Goal: Task Accomplishment & Management: Manage account settings

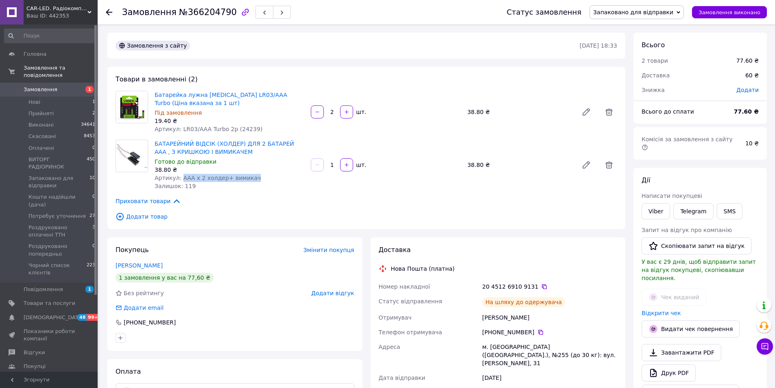
scroll to position [47, 0]
click at [37, 98] on span "Нові" at bounding box center [34, 101] width 12 height 7
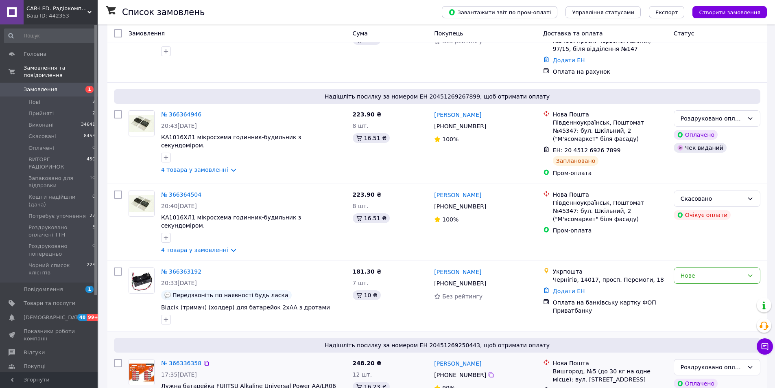
scroll to position [122, 0]
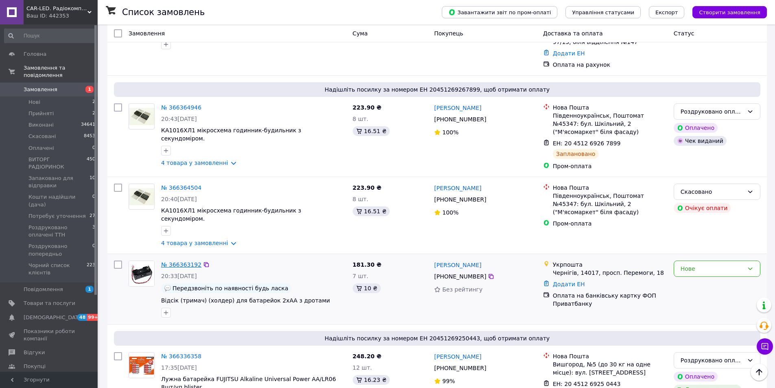
click at [190, 261] on link "№ 366363192" at bounding box center [181, 264] width 40 height 7
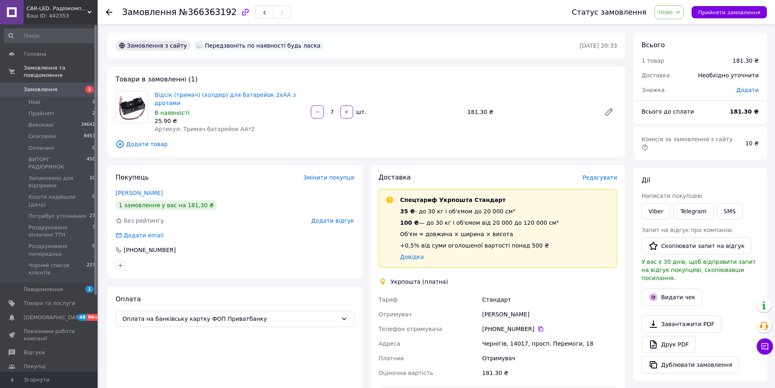
click at [744, 115] on b "181.30 ₴" at bounding box center [744, 111] width 29 height 7
copy b "181.30"
click at [726, 203] on button "SMS" at bounding box center [730, 211] width 26 height 16
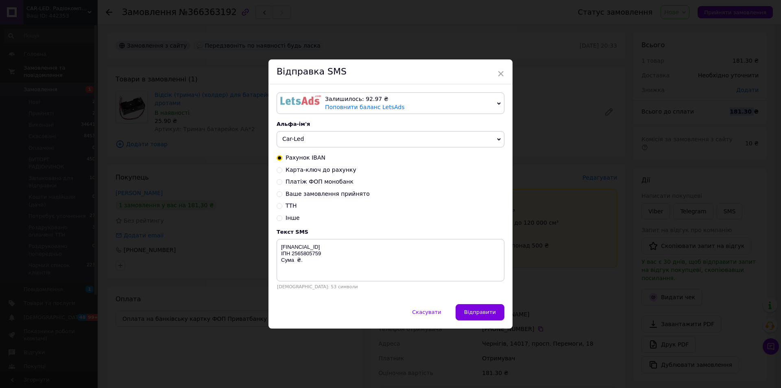
click at [277, 170] on input "Карта-ключ до рахунку" at bounding box center [280, 169] width 6 height 6
radio input "true"
radio input "false"
click at [295, 267] on textarea "privatbank [CREDIT_CARD_NUMBER] Cума ₴. ФОП [PERSON_NAME]" at bounding box center [391, 260] width 228 height 42
paste textarea "181.30"
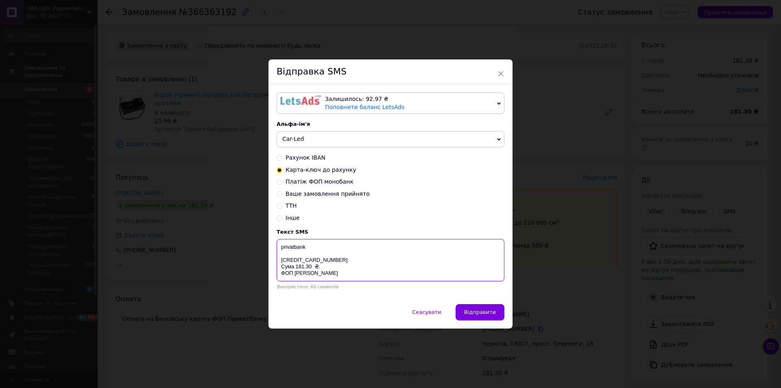
drag, startPoint x: 336, startPoint y: 276, endPoint x: 273, endPoint y: 247, distance: 69.0
click at [273, 247] on div "Залишилось: 92.97 ₴ Поповнити баланс LetsAds Підключити SMSClub Альфа-ім'я Car-…" at bounding box center [391, 194] width 244 height 220
type textarea "privatbank [CREDIT_CARD_NUMBER] Cума 181.30 ₴. ФОП [PERSON_NAME]"
click at [500, 73] on span "×" at bounding box center [500, 74] width 7 height 14
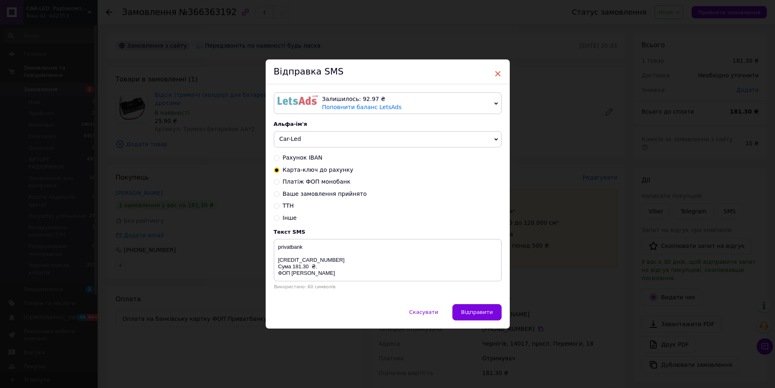
click at [497, 74] on span "×" at bounding box center [497, 74] width 7 height 14
click at [433, 315] on span "Скасувати" at bounding box center [423, 312] width 29 height 6
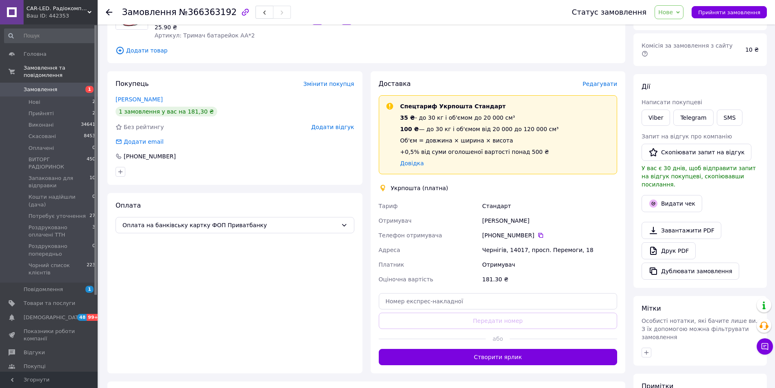
scroll to position [8, 0]
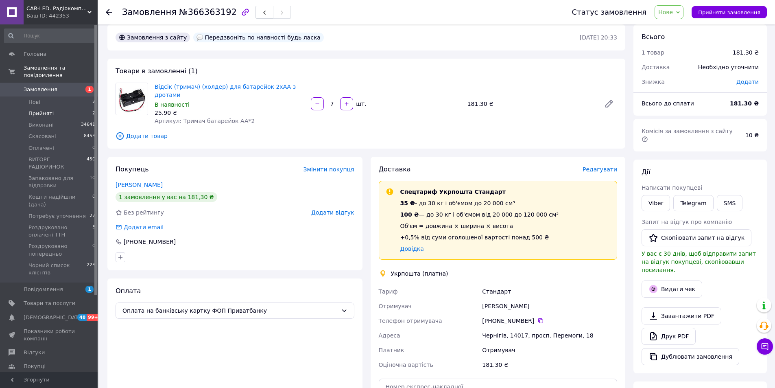
click at [49, 110] on span "Прийняті" at bounding box center [40, 113] width 25 height 7
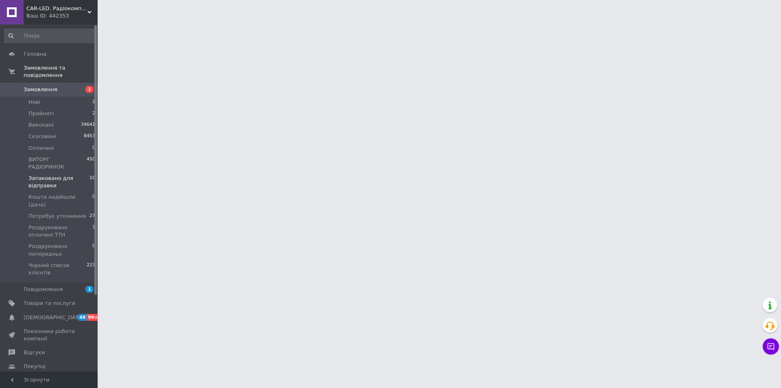
click at [53, 175] on span "Запаковано для відправки" at bounding box center [58, 182] width 61 height 15
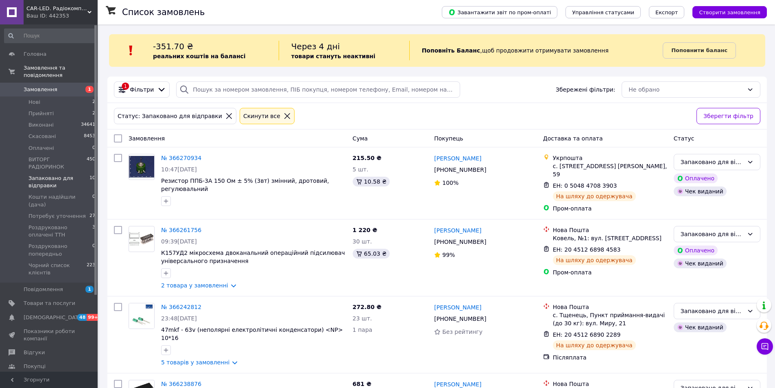
click at [52, 175] on span "Запаковано для відправки" at bounding box center [58, 182] width 61 height 15
drag, startPoint x: 719, startPoint y: 163, endPoint x: 713, endPoint y: 171, distance: 9.7
click at [719, 163] on div "Запаковано для відправки" at bounding box center [712, 161] width 63 height 9
click at [712, 185] on li "Потребує уточнення" at bounding box center [717, 183] width 86 height 15
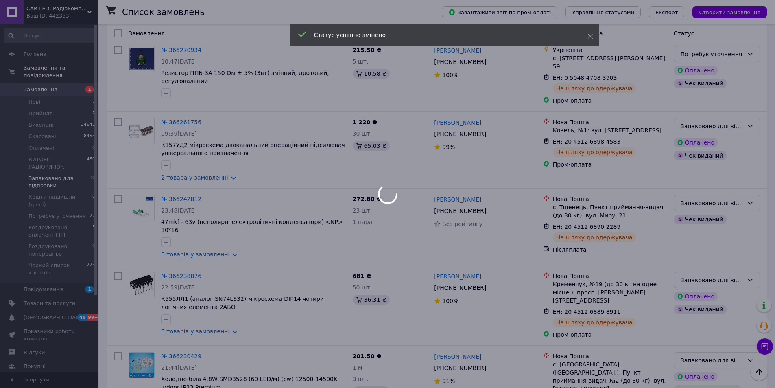
scroll to position [122, 0]
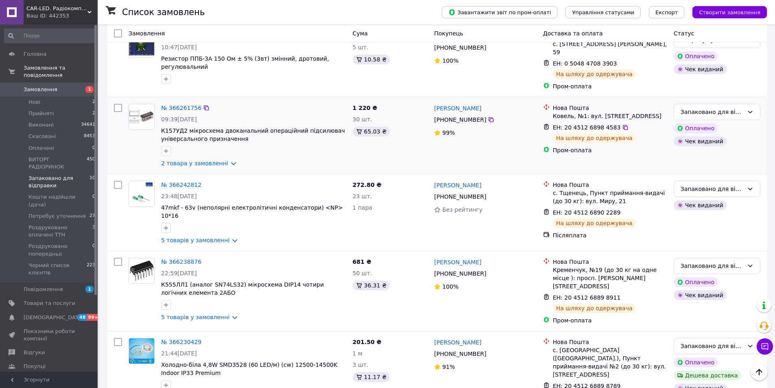
drag, startPoint x: 724, startPoint y: 103, endPoint x: 722, endPoint y: 114, distance: 11.1
click at [724, 107] on div "Запаковано для відправки" at bounding box center [712, 111] width 63 height 9
click at [712, 130] on li "Потребує уточнення" at bounding box center [717, 126] width 86 height 15
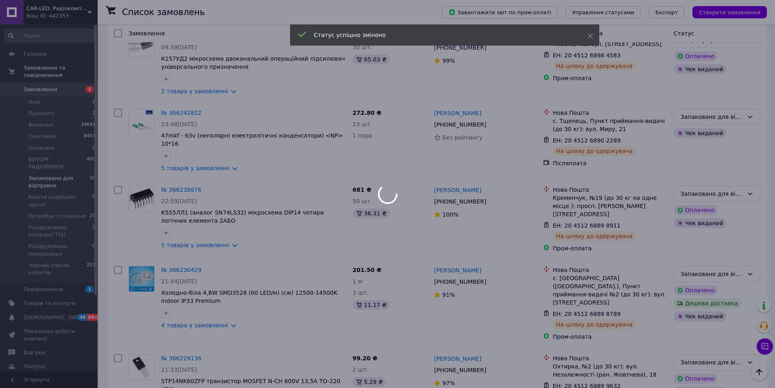
scroll to position [203, 0]
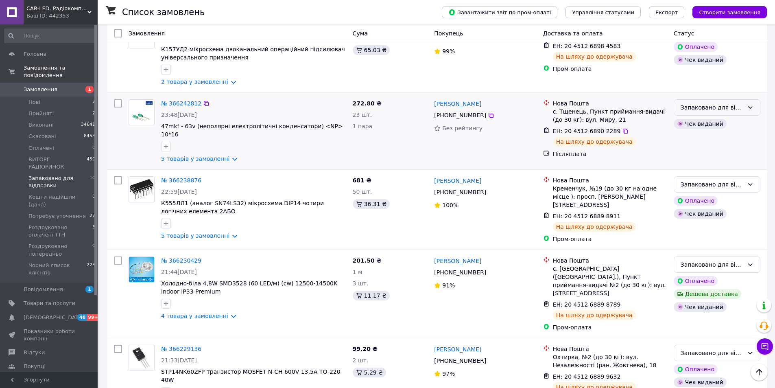
click at [717, 103] on div "Запаковано для відправки" at bounding box center [712, 107] width 63 height 9
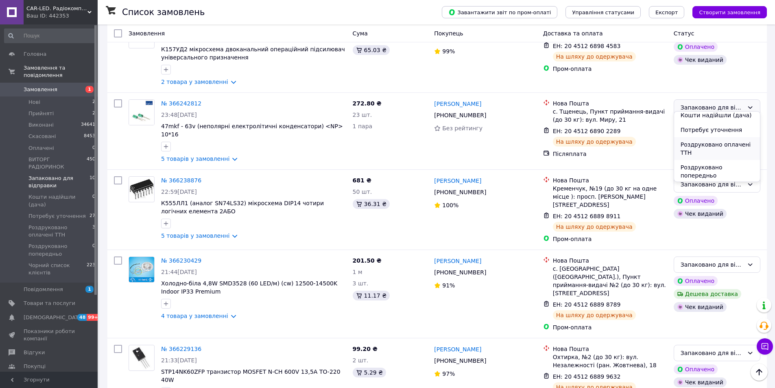
scroll to position [81, 0]
click at [714, 127] on li "Потребує уточнення" at bounding box center [717, 125] width 86 height 15
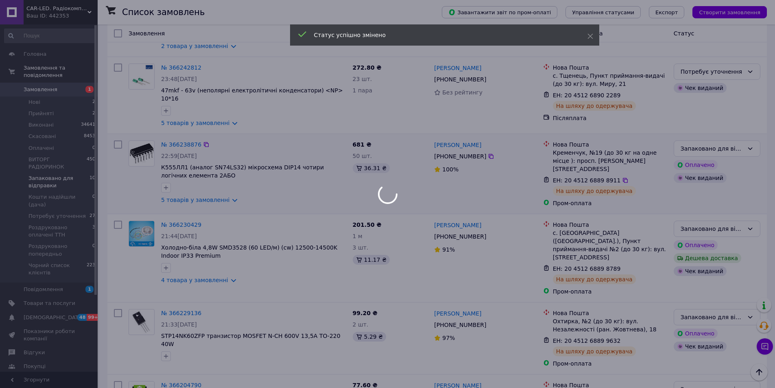
scroll to position [244, 0]
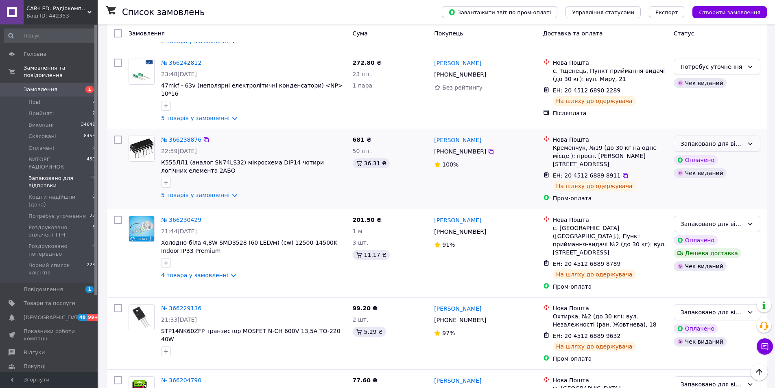
click at [713, 139] on div "Запаковано для відправки" at bounding box center [712, 143] width 63 height 9
click at [710, 157] on li "Потребує уточнення" at bounding box center [717, 156] width 86 height 15
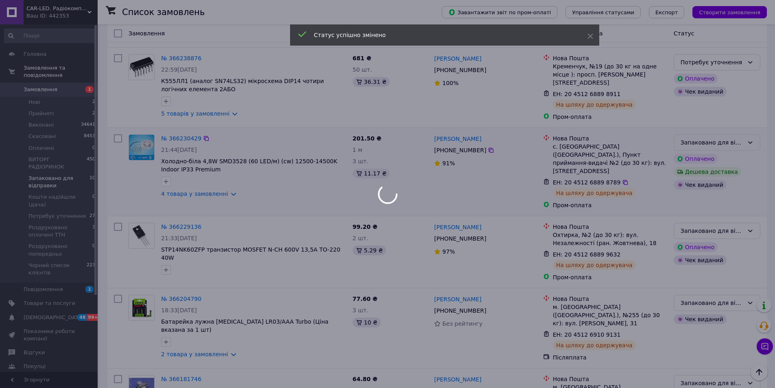
scroll to position [183, 0]
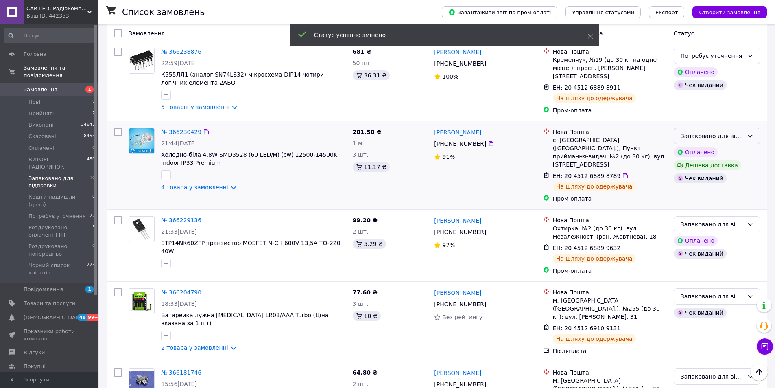
click at [714, 131] on div "Запаковано для відправки" at bounding box center [712, 135] width 63 height 9
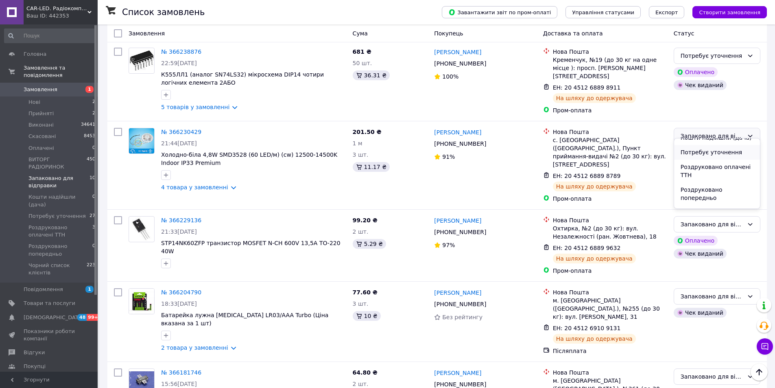
click at [713, 153] on li "Потребує уточнення" at bounding box center [717, 152] width 86 height 15
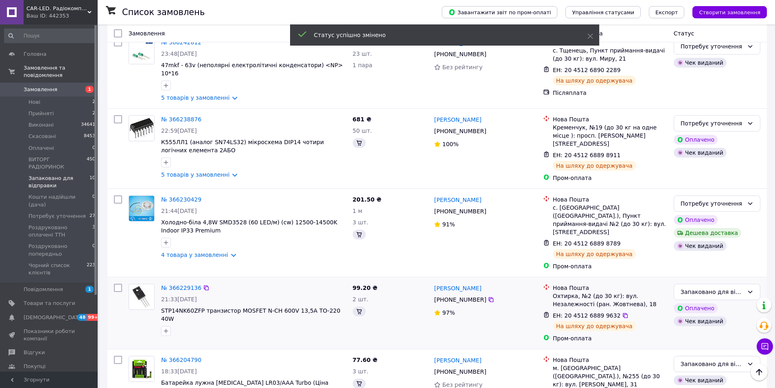
scroll to position [407, 0]
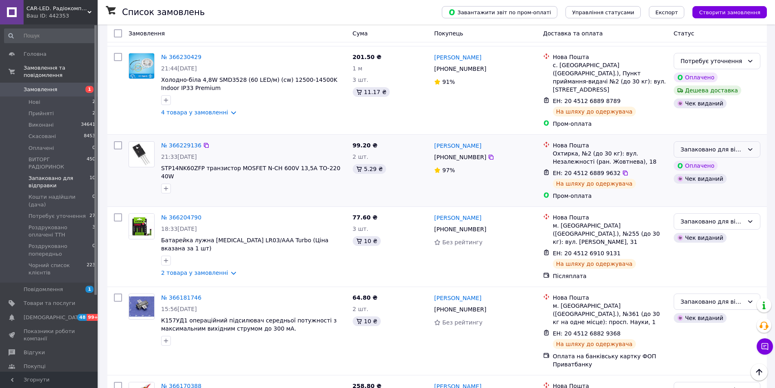
drag, startPoint x: 734, startPoint y: 127, endPoint x: 728, endPoint y: 136, distance: 11.2
click at [734, 145] on div "Запаковано для відправки" at bounding box center [712, 149] width 63 height 9
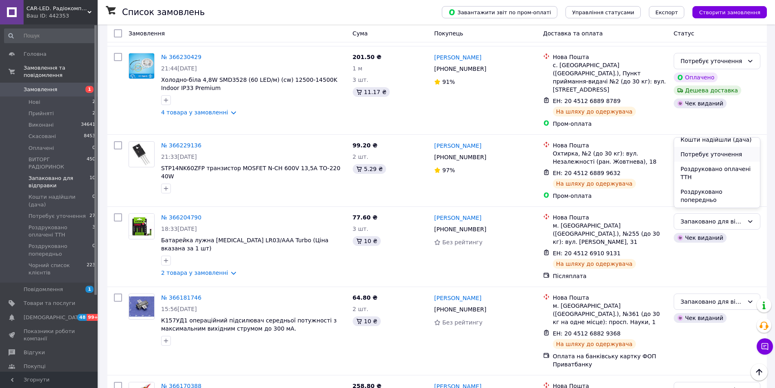
scroll to position [81, 0]
drag, startPoint x: 716, startPoint y: 151, endPoint x: 672, endPoint y: 158, distance: 44.8
click at [715, 151] on li "Потребує уточнення" at bounding box center [717, 151] width 86 height 15
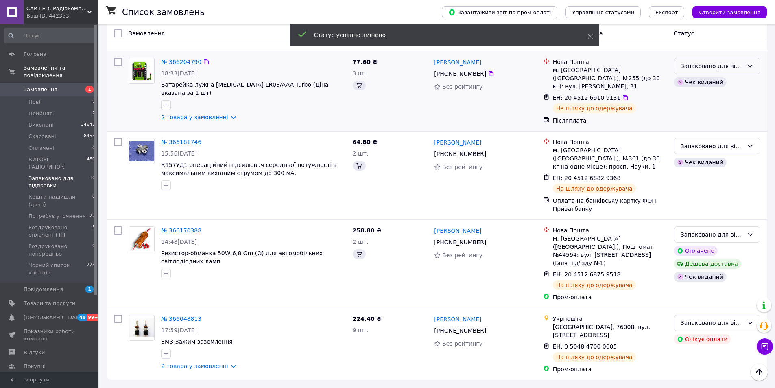
scroll to position [197, 0]
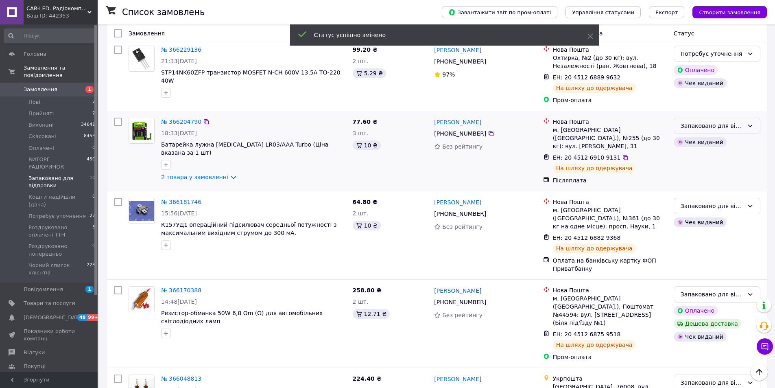
click at [709, 121] on div "Запаковано для відправки" at bounding box center [712, 125] width 63 height 9
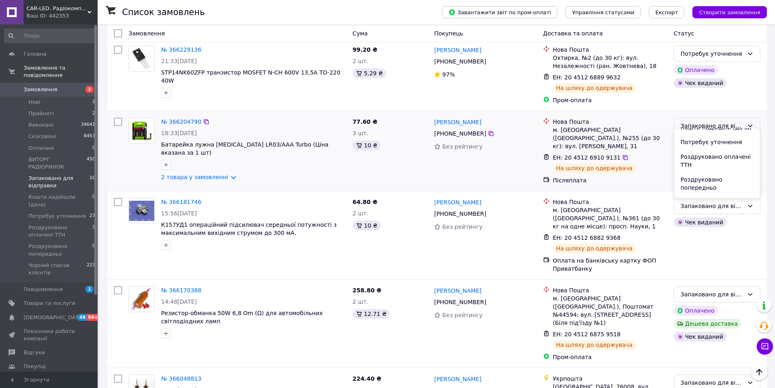
drag, startPoint x: 709, startPoint y: 141, endPoint x: 666, endPoint y: 152, distance: 43.8
click at [708, 141] on li "Потребує уточнення" at bounding box center [717, 142] width 86 height 15
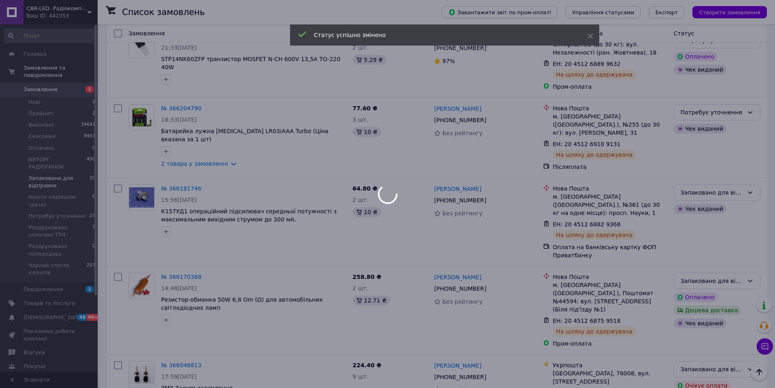
scroll to position [216, 0]
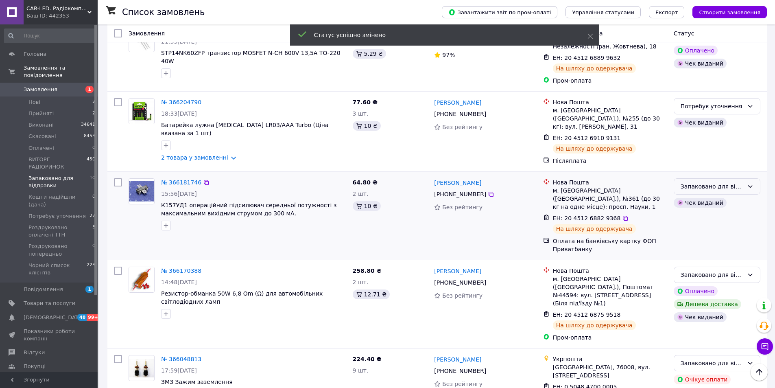
click at [704, 182] on div "Запаковано для відправки" at bounding box center [712, 186] width 63 height 9
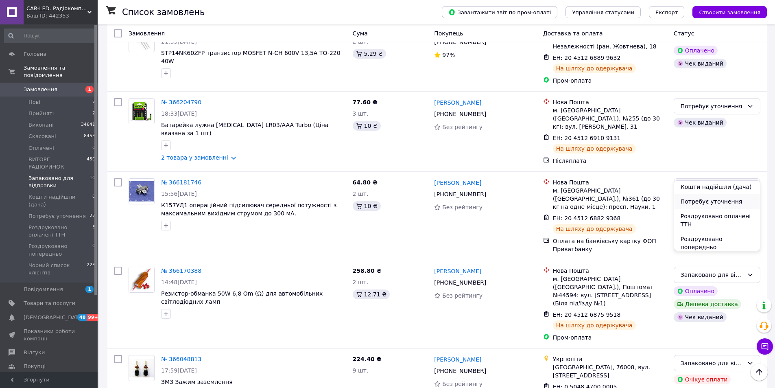
scroll to position [81, 0]
click at [703, 194] on li "Потребує уточнення" at bounding box center [717, 194] width 86 height 15
click at [726, 270] on div "Запаковано для відправки" at bounding box center [712, 274] width 63 height 9
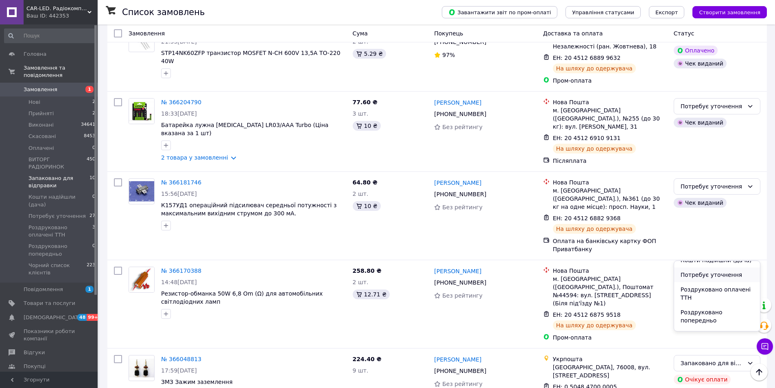
click at [710, 275] on li "Потребує уточнення" at bounding box center [717, 274] width 86 height 15
drag, startPoint x: 729, startPoint y: 322, endPoint x: 719, endPoint y: 327, distance: 11.3
click at [727, 358] on div "Запаковано для відправки" at bounding box center [712, 362] width 63 height 9
click at [705, 254] on li "Потребує уточнення" at bounding box center [717, 253] width 86 height 15
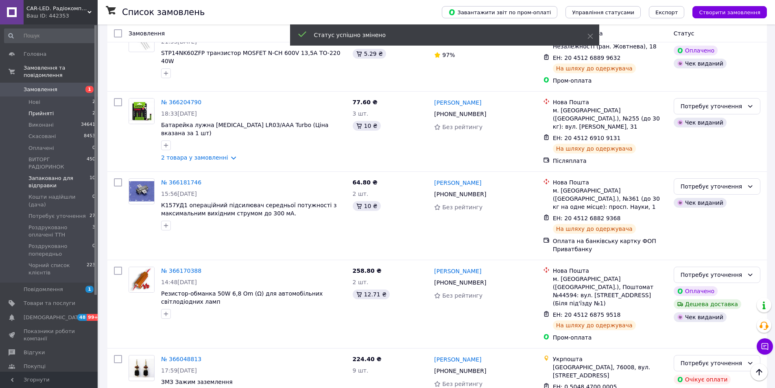
click at [44, 110] on span "Прийняті" at bounding box center [40, 113] width 25 height 7
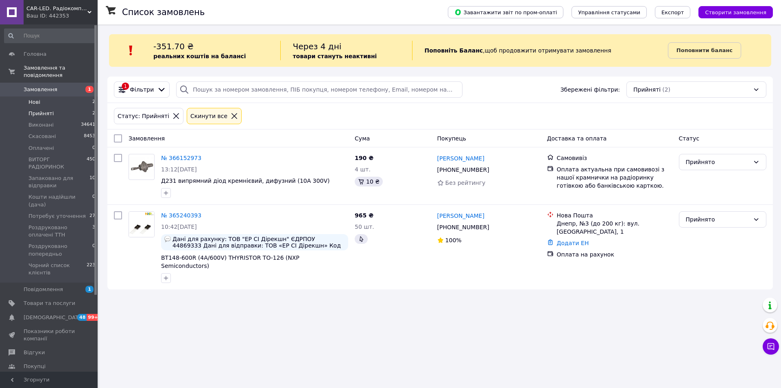
click at [35, 98] on span "Нові" at bounding box center [34, 101] width 12 height 7
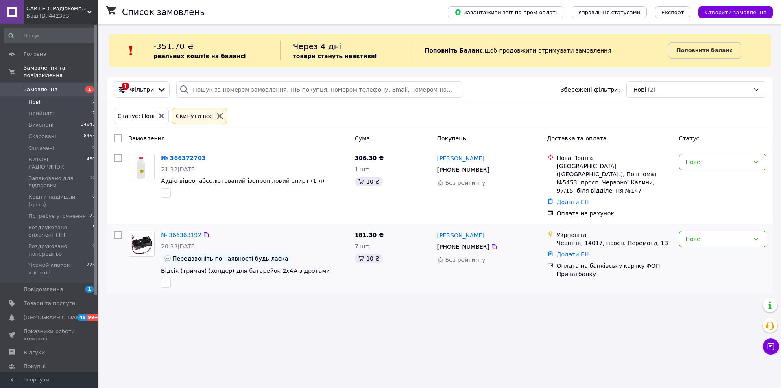
drag, startPoint x: 696, startPoint y: 231, endPoint x: 693, endPoint y: 240, distance: 9.5
click at [696, 234] on div "Нове" at bounding box center [718, 238] width 64 height 9
drag, startPoint x: 688, startPoint y: 249, endPoint x: 678, endPoint y: 246, distance: 10.3
click at [684, 247] on li "Прийнято" at bounding box center [722, 248] width 87 height 15
click at [189, 160] on link "№ 366372703" at bounding box center [183, 158] width 44 height 7
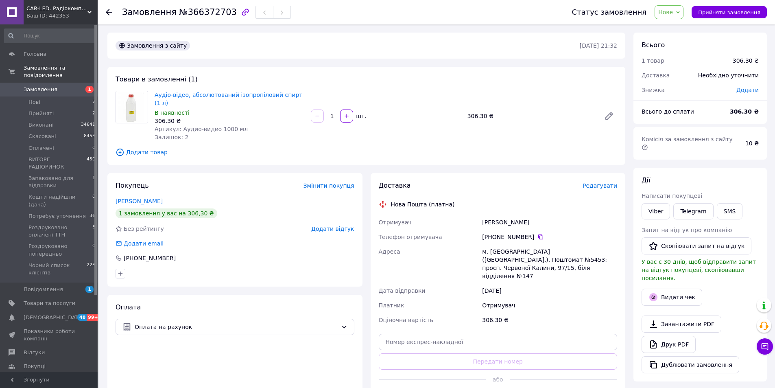
click at [744, 114] on b "306.30 ₴" at bounding box center [744, 111] width 29 height 7
click at [743, 114] on b "306.30 ₴" at bounding box center [744, 111] width 29 height 7
copy b "306.30"
click at [728, 203] on button "SMS" at bounding box center [730, 211] width 26 height 16
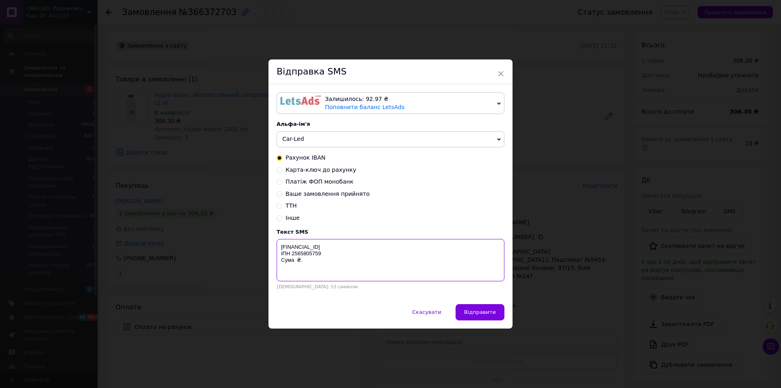
click at [293, 260] on textarea "[FINANCIAL_ID] ІПН 2565805759 Cума ₴." at bounding box center [391, 260] width 228 height 42
click at [294, 260] on textarea "[FINANCIAL_ID] ІПН 2565805759 Cума ₴." at bounding box center [391, 260] width 228 height 42
paste textarea "306.30"
drag, startPoint x: 332, startPoint y: 264, endPoint x: 277, endPoint y: 247, distance: 57.9
click at [277, 247] on textarea "[FINANCIAL_ID] ІПН 2565805759 Cума 306.30 ₴." at bounding box center [391, 260] width 228 height 42
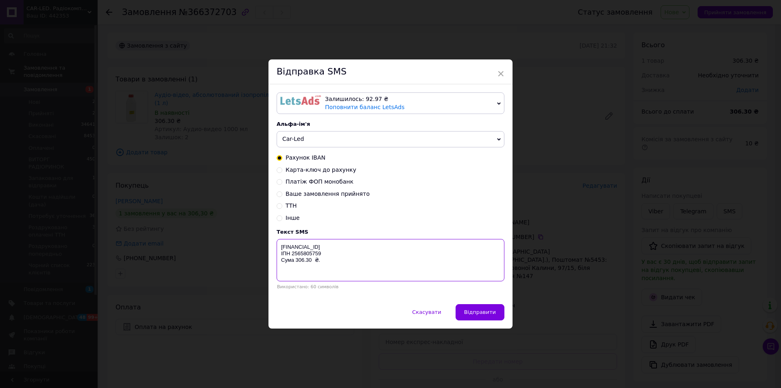
drag, startPoint x: 291, startPoint y: 255, endPoint x: 298, endPoint y: 255, distance: 6.5
type textarea "[FINANCIAL_ID] ІПН 2565805759 Cума 306.30 ₴."
click at [489, 313] on span "Відправити" at bounding box center [480, 312] width 32 height 6
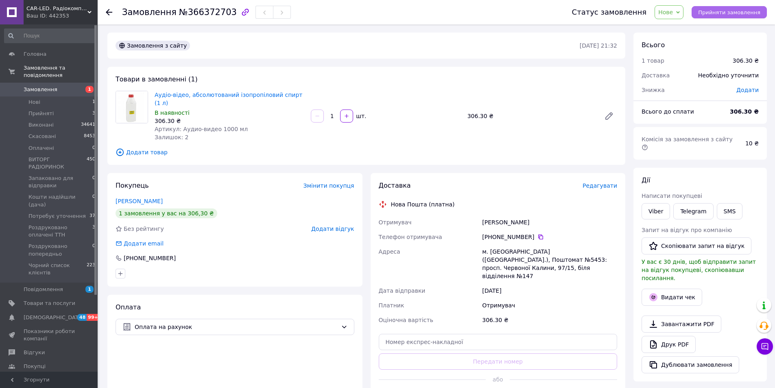
click at [726, 13] on span "Прийняти замовлення" at bounding box center [729, 12] width 62 height 6
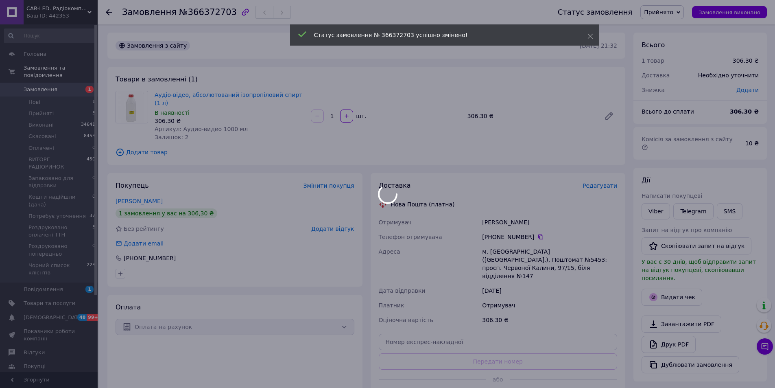
click at [660, 202] on body "CAR-LED. Радіокомпоненти та LED освітлення. Ваш ID: 442353 Сайт CAR-LED. Радіок…" at bounding box center [387, 291] width 775 height 583
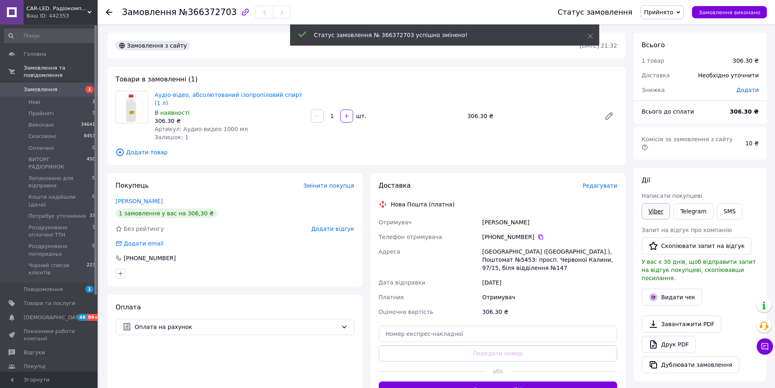
click at [656, 205] on link "Viber" at bounding box center [656, 211] width 28 height 16
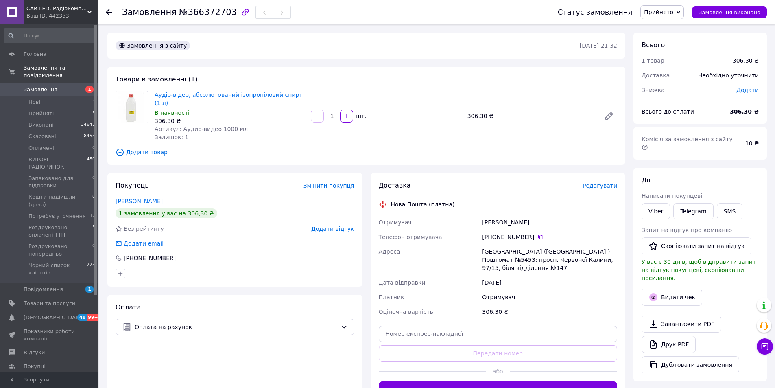
click at [169, 15] on span "Замовлення" at bounding box center [149, 12] width 55 height 10
drag, startPoint x: 170, startPoint y: 13, endPoint x: 177, endPoint y: 13, distance: 6.1
copy h1 "Замовлення №366372703"
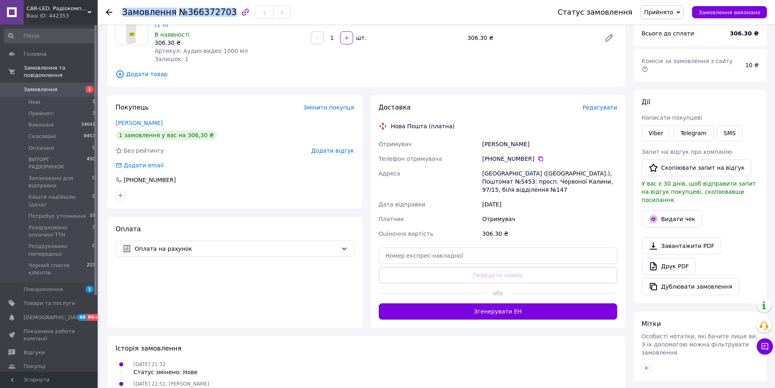
scroll to position [81, 0]
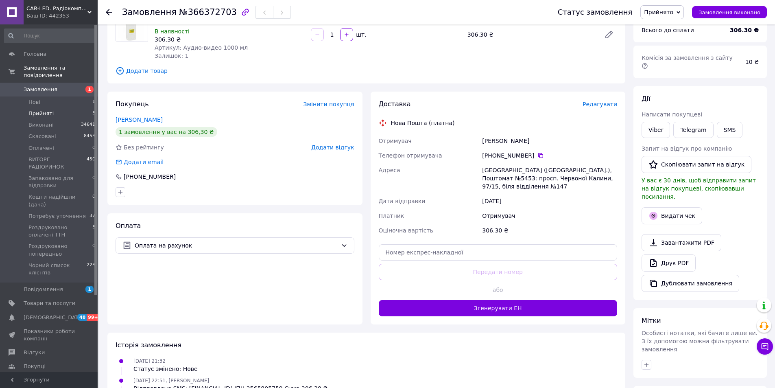
click at [33, 110] on span "Прийняті" at bounding box center [40, 113] width 25 height 7
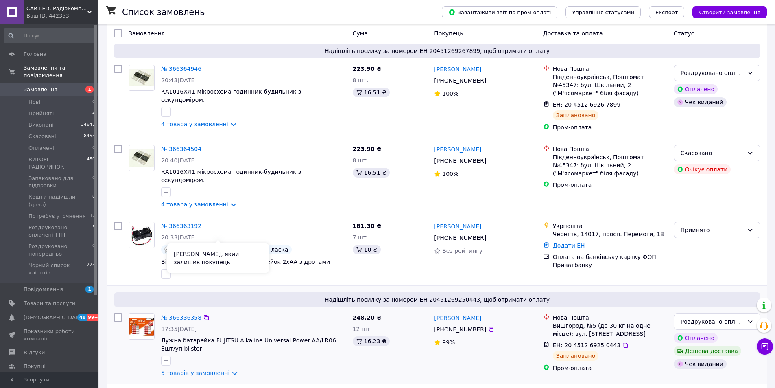
scroll to position [163, 0]
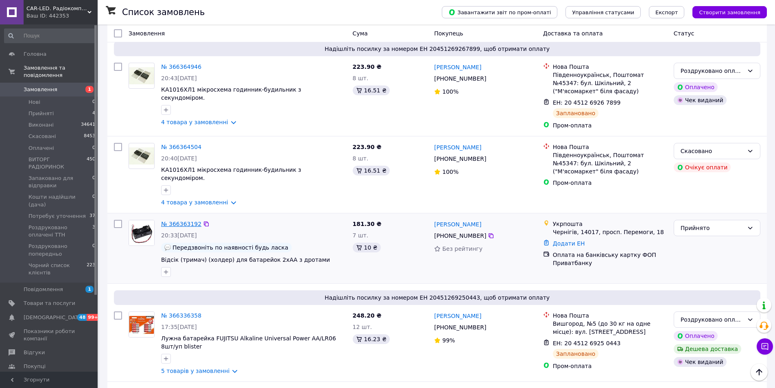
click at [186, 221] on link "№ 366363192" at bounding box center [181, 224] width 40 height 7
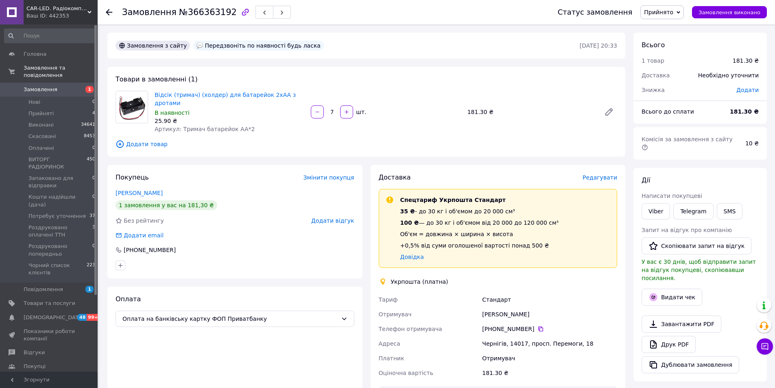
click at [607, 174] on span "Редагувати" at bounding box center [600, 177] width 35 height 7
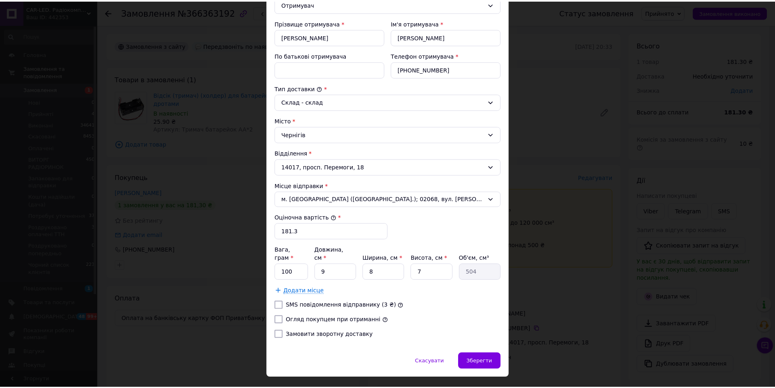
scroll to position [151, 0]
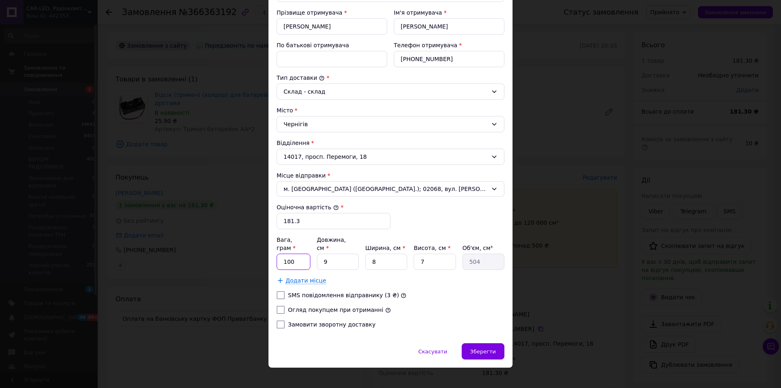
drag, startPoint x: 286, startPoint y: 253, endPoint x: 277, endPoint y: 253, distance: 8.5
click at [277, 253] on input "100" at bounding box center [294, 261] width 34 height 16
type input "300"
drag, startPoint x: 326, startPoint y: 259, endPoint x: 312, endPoint y: 262, distance: 14.3
click at [312, 262] on div "Вага, грам * 300 Довжина, см * 9 Ширина, см * 8 Висота, см * 7 Об'єм, см³ 504 Д…" at bounding box center [391, 260] width 228 height 49
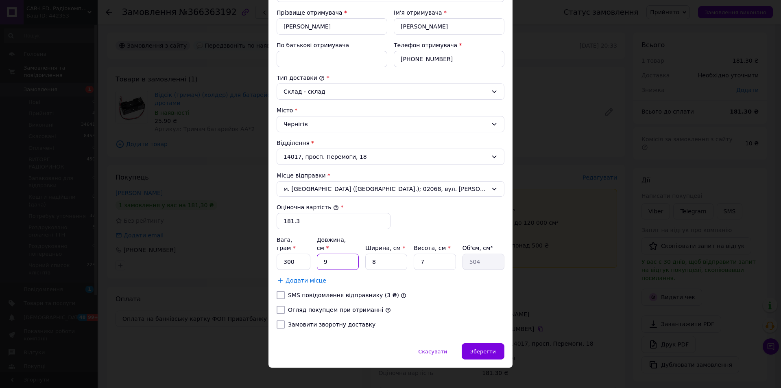
type input "1"
type input "56"
type input "11"
type input "616"
type input "11"
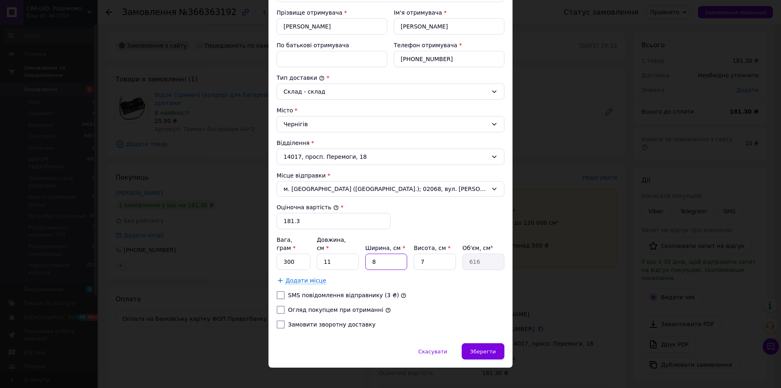
drag, startPoint x: 375, startPoint y: 257, endPoint x: 363, endPoint y: 258, distance: 11.8
click at [363, 258] on div "Вага, грам * 300 Довжина, см * 11 Ширина, см * 8 Висота, см * 7 Об'єм, см³ 616" at bounding box center [391, 253] width 228 height 34
type input "1"
type input "77"
type input "12"
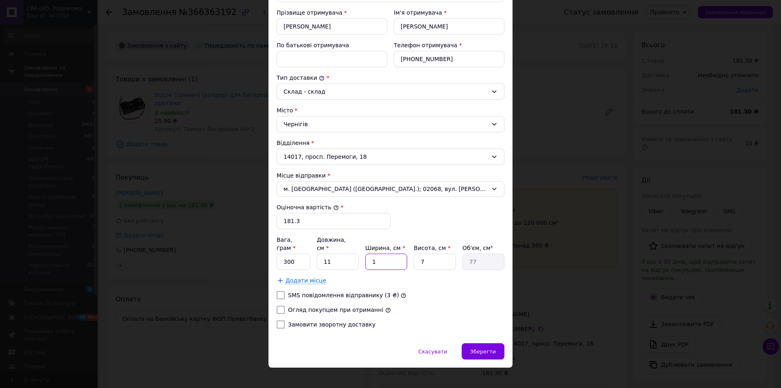
type input "924"
type input "12"
drag, startPoint x: 425, startPoint y: 256, endPoint x: 419, endPoint y: 258, distance: 6.7
click at [419, 258] on input "7" at bounding box center [435, 261] width 42 height 16
type input "1"
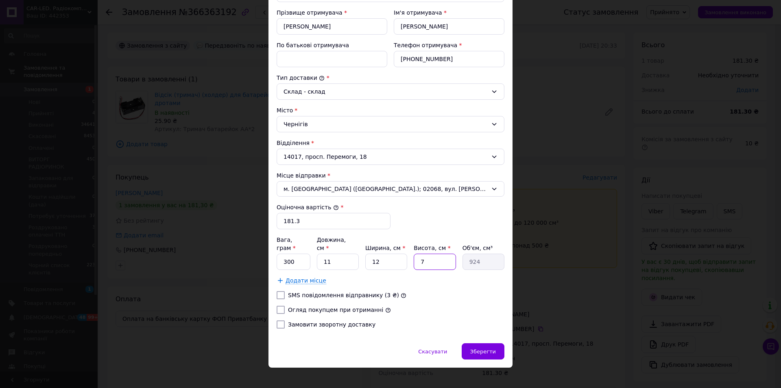
type input "132"
type input "13"
type input "1716"
type input "13"
click at [481, 347] on div "Зберегти" at bounding box center [483, 351] width 43 height 16
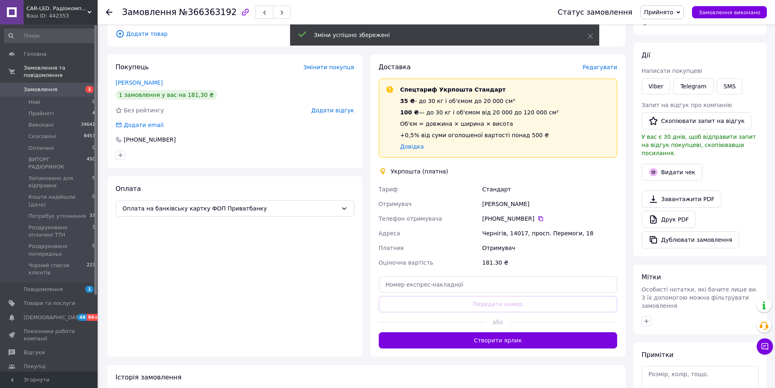
scroll to position [122, 0]
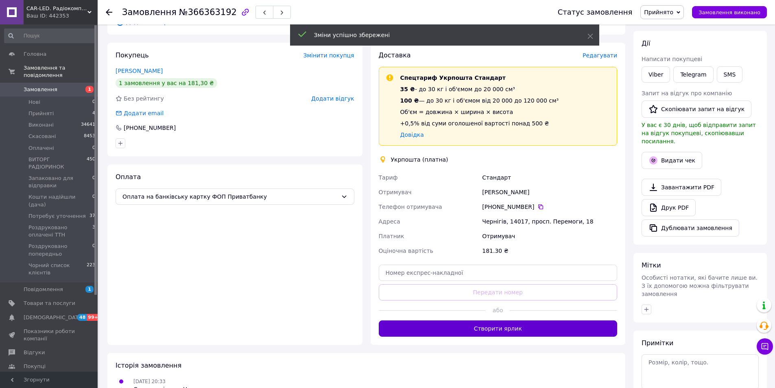
click at [457, 320] on button "Створити ярлик" at bounding box center [498, 328] width 239 height 16
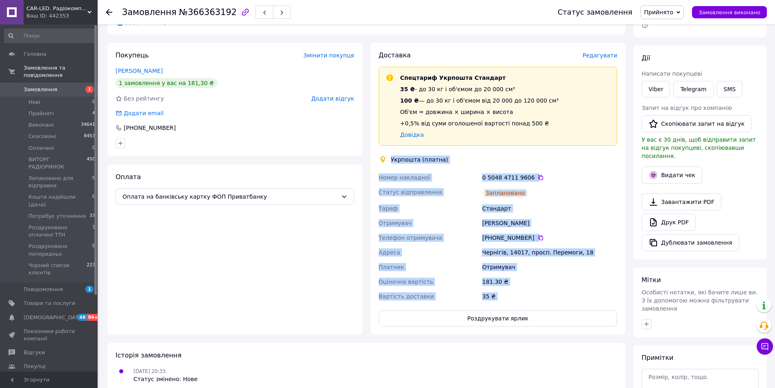
drag, startPoint x: 391, startPoint y: 148, endPoint x: 513, endPoint y: 276, distance: 177.6
click at [516, 293] on div "Доставка Редагувати Спецтариф Укрпошта Стандарт 35 ₴ - до 30 кг і об'ємом до 20…" at bounding box center [498, 188] width 239 height 275
copy div "Укрпошта (платна) Номер накладної 0 5048 4711 9606   Статус відправлення Заплан…"
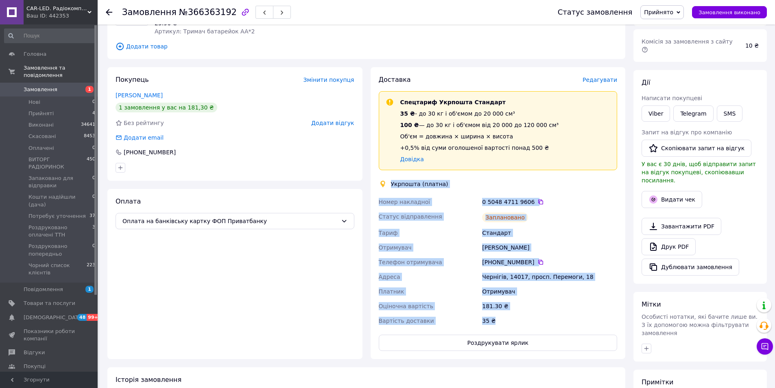
scroll to position [0, 0]
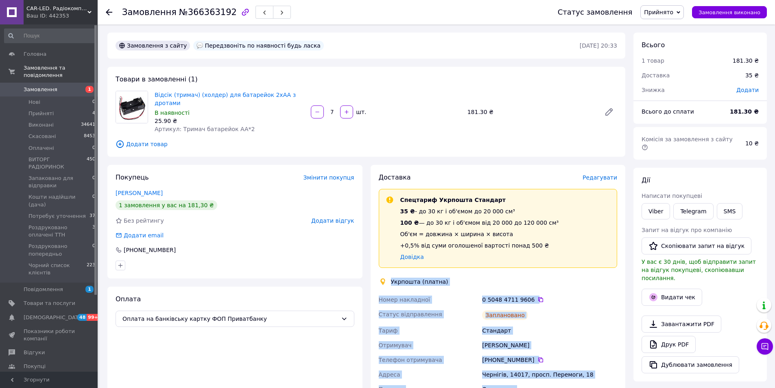
drag, startPoint x: 675, startPoint y: 12, endPoint x: 679, endPoint y: 30, distance: 18.0
click at [673, 12] on span "Прийнято" at bounding box center [658, 12] width 29 height 7
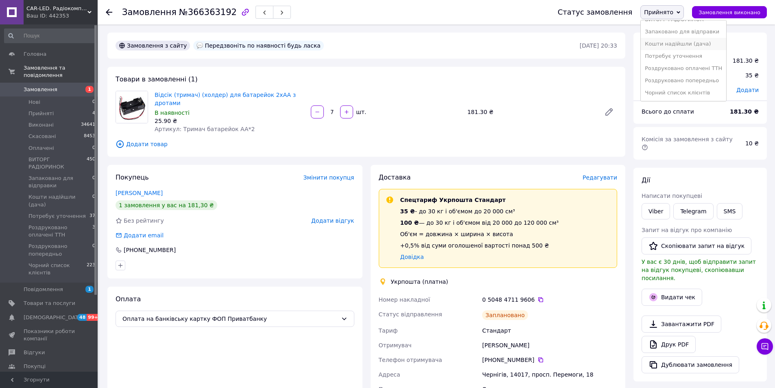
click at [695, 46] on li "Кошти надійшли (дача)" at bounding box center [683, 44] width 85 height 12
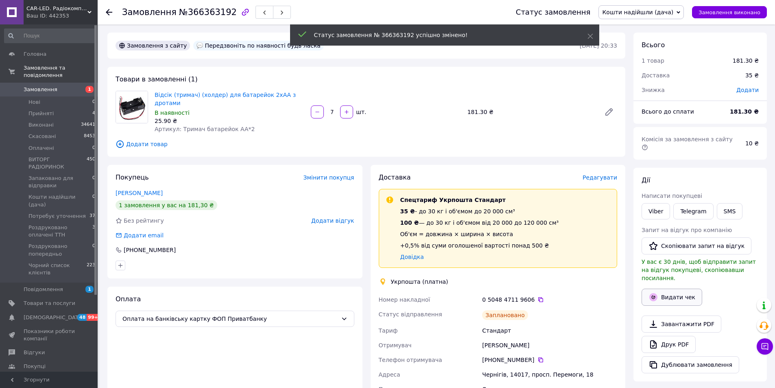
click at [664, 288] on button "Видати чек" at bounding box center [672, 296] width 61 height 17
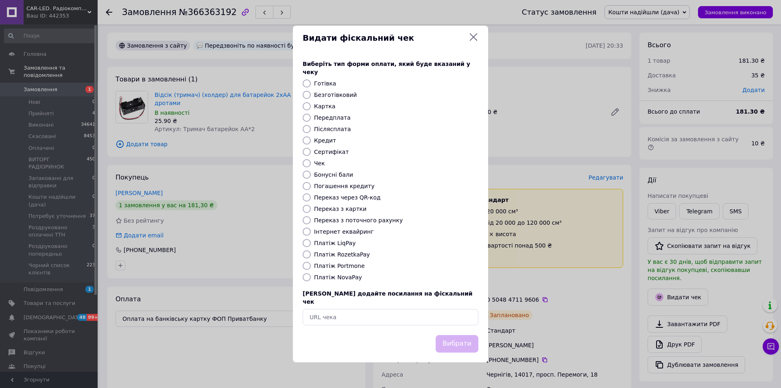
click at [309, 95] on input "Безготівковий" at bounding box center [307, 95] width 8 height 8
radio input "true"
click at [464, 337] on button "Вибрати" at bounding box center [457, 343] width 43 height 17
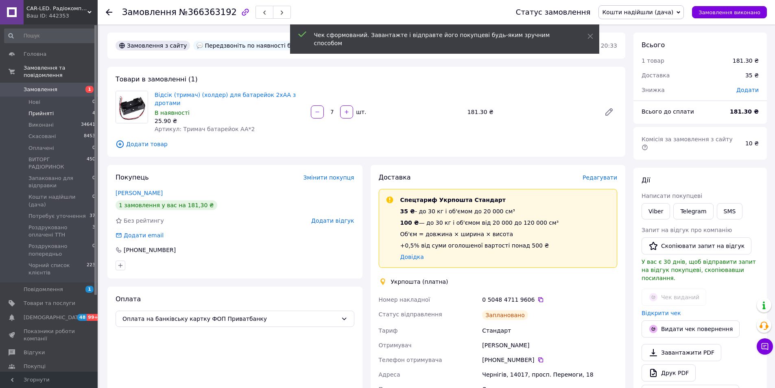
click at [51, 108] on li "Прийняті 4" at bounding box center [50, 113] width 100 height 11
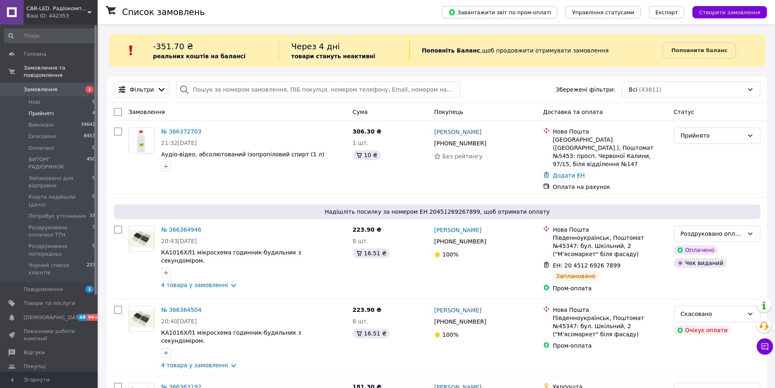
click at [42, 110] on span "Прийняті" at bounding box center [40, 113] width 25 height 7
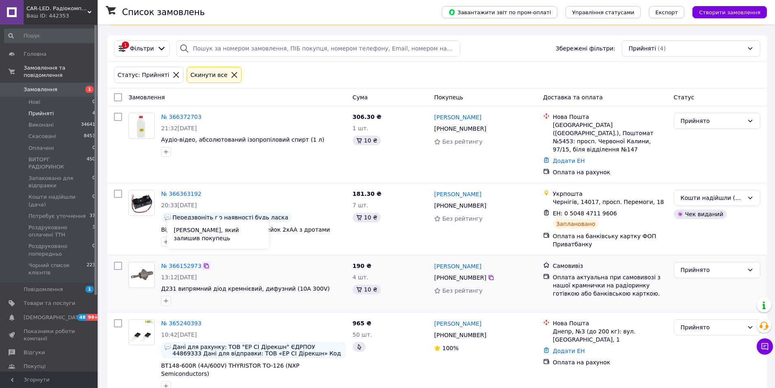
scroll to position [43, 0]
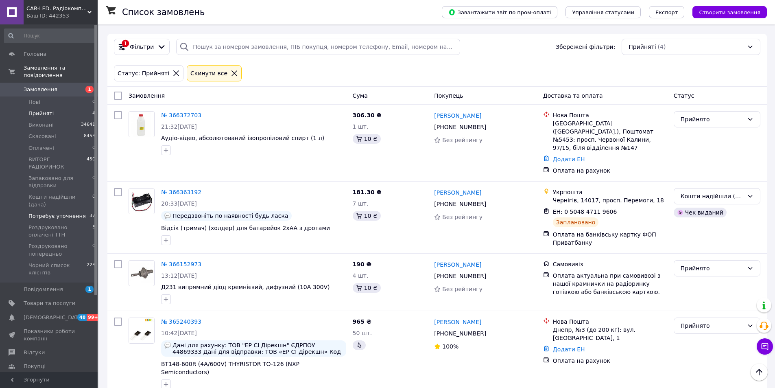
click at [49, 212] on span "Потребує уточнення" at bounding box center [56, 215] width 57 height 7
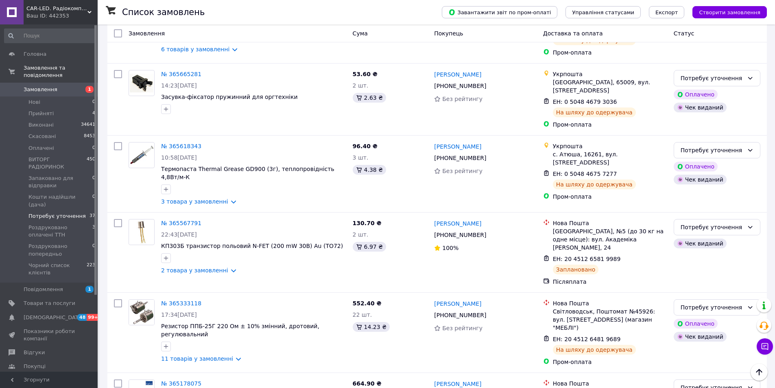
scroll to position [2512, 0]
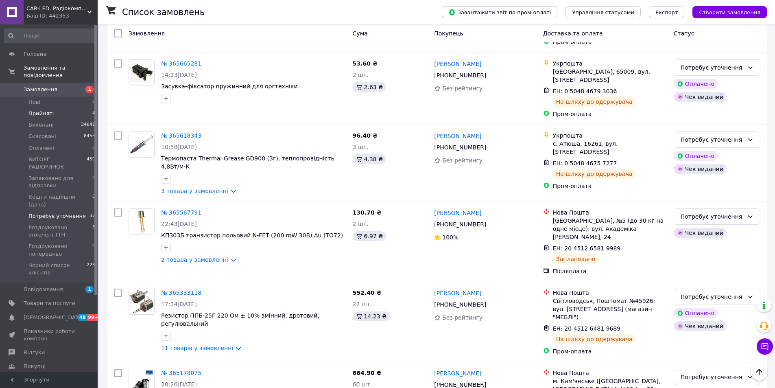
click at [47, 110] on span "Прийняті" at bounding box center [40, 113] width 25 height 7
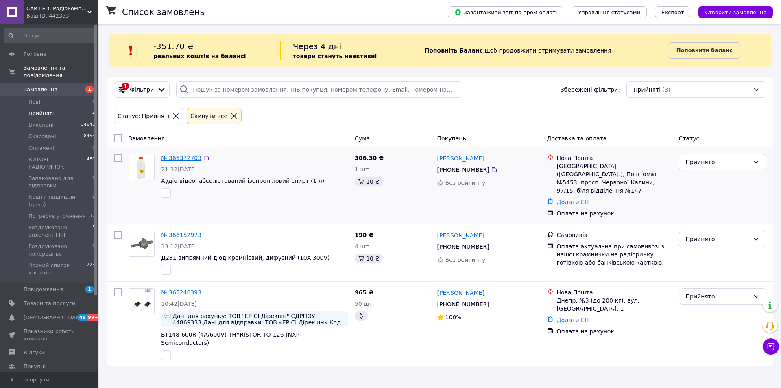
click at [170, 157] on link "№ 366372703" at bounding box center [181, 158] width 40 height 7
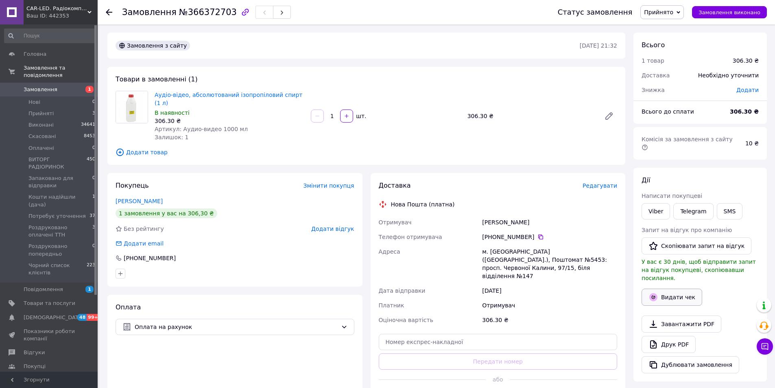
click at [668, 288] on button "Видати чек" at bounding box center [672, 296] width 61 height 17
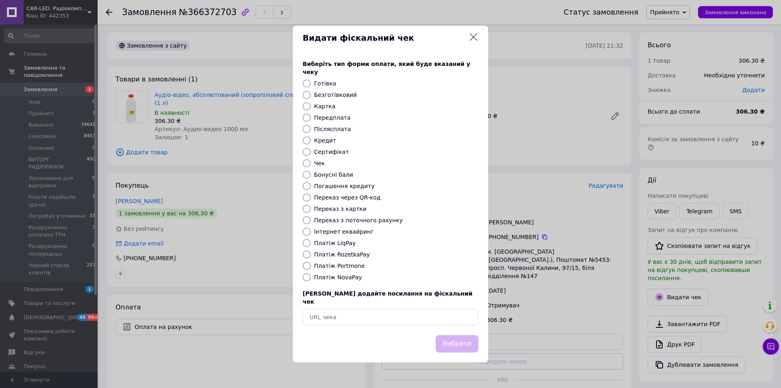
click at [321, 94] on label "Безготівковий" at bounding box center [335, 95] width 43 height 7
click at [311, 94] on input "Безготівковий" at bounding box center [307, 95] width 8 height 8
radio input "true"
click at [464, 335] on button "Вибрати" at bounding box center [457, 343] width 43 height 17
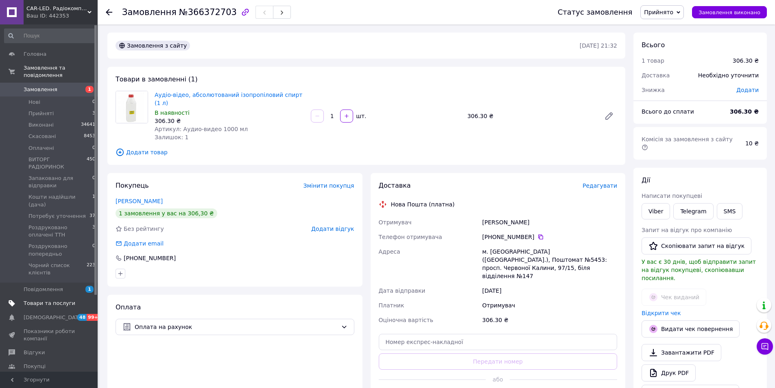
click at [59, 299] on span "Товари та послуги" at bounding box center [50, 302] width 52 height 7
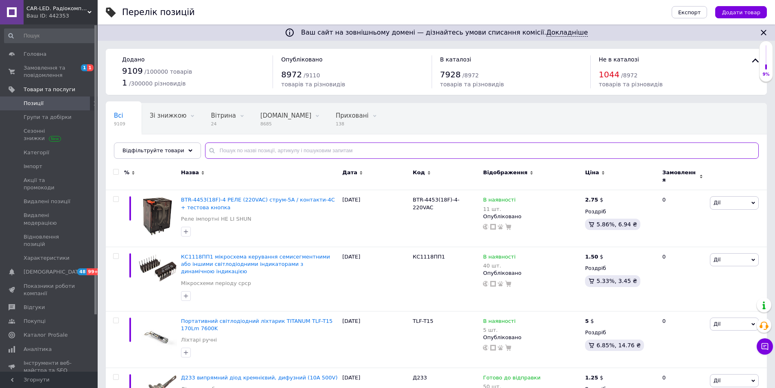
click at [241, 149] on input "text" at bounding box center [482, 150] width 554 height 16
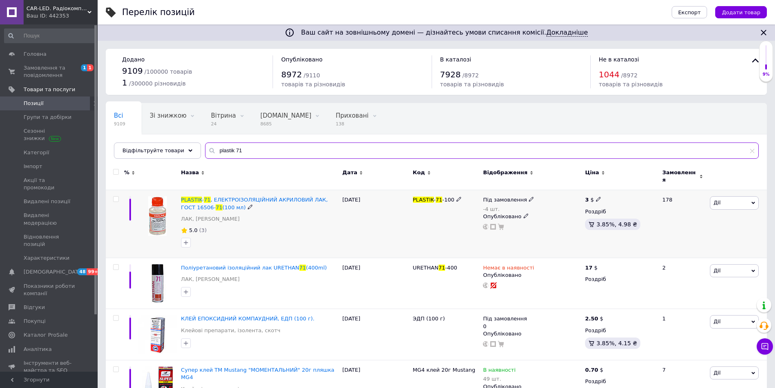
type input "plastik 71"
click at [529, 197] on icon at bounding box center [531, 199] width 5 height 5
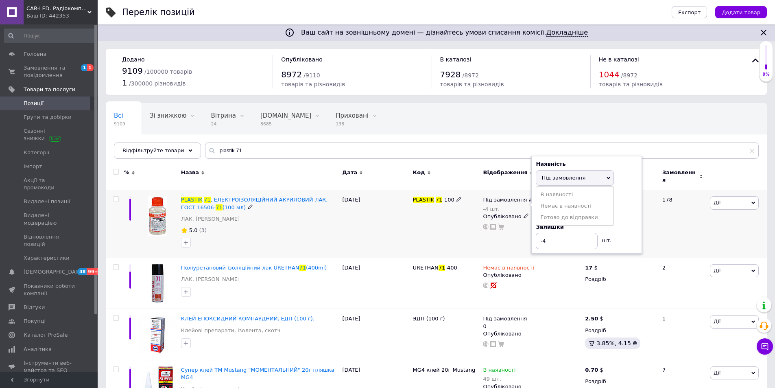
click at [545, 193] on li "В наявності" at bounding box center [574, 194] width 77 height 11
drag, startPoint x: 548, startPoint y: 218, endPoint x: 535, endPoint y: 221, distance: 12.8
click at [536, 221] on input "-4" at bounding box center [567, 225] width 62 height 16
type input "11"
click at [417, 242] on div "PLASTIK - 71 -100" at bounding box center [446, 224] width 70 height 68
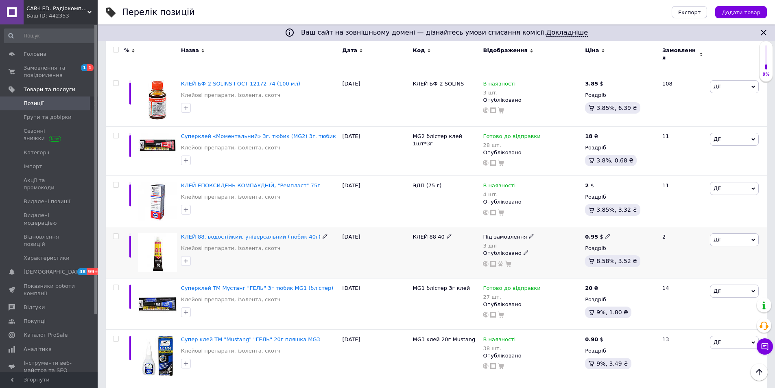
scroll to position [448, 0]
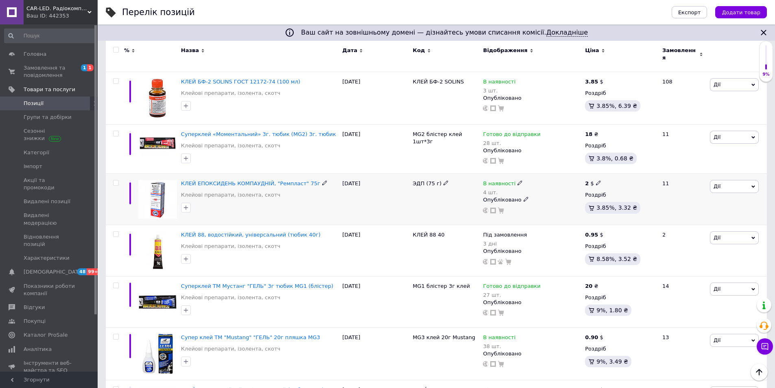
click at [518, 180] on icon at bounding box center [520, 182] width 5 height 5
drag, startPoint x: 536, startPoint y: 171, endPoint x: 530, endPoint y: 183, distance: 13.3
click at [535, 172] on span "В наявності" at bounding box center [564, 176] width 78 height 15
drag, startPoint x: 535, startPoint y: 200, endPoint x: 521, endPoint y: 206, distance: 15.9
click at [521, 206] on div "Наявність В наявності Немає в наявності Під замовлення Готово до відправки Зали…" at bounding box center [576, 188] width 111 height 66
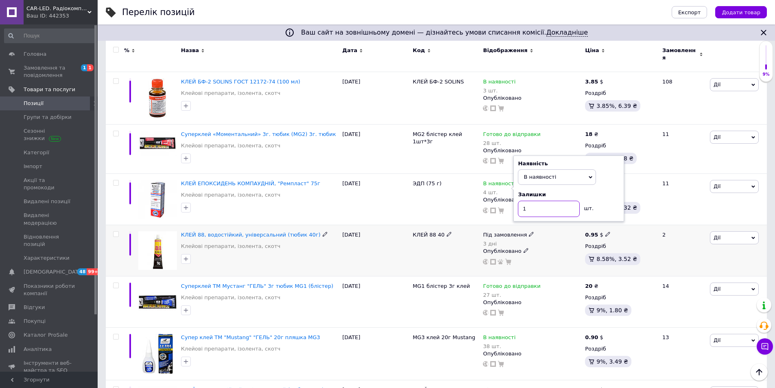
type input "1"
click at [288, 257] on div "КЛЕЙ 88, водостійкий, універсальний (тюбик 40г) Клейові препарати, ізолента, ск…" at bounding box center [260, 250] width 162 height 51
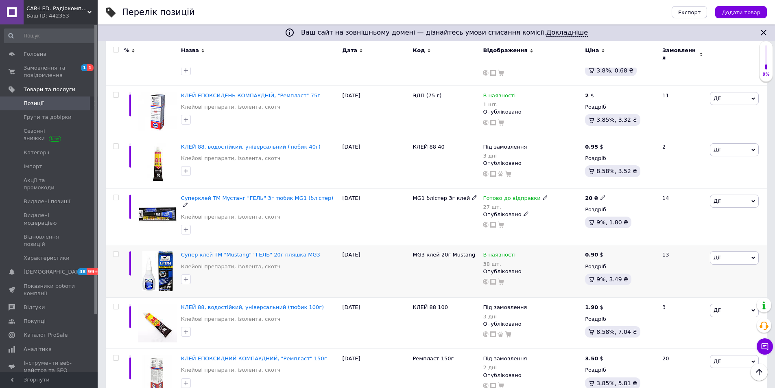
scroll to position [541, 0]
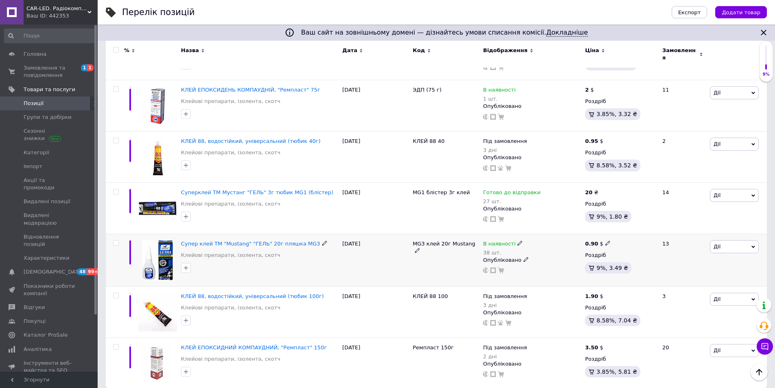
click at [518, 240] on use at bounding box center [520, 242] width 4 height 4
drag, startPoint x: 531, startPoint y: 229, endPoint x: 533, endPoint y: 247, distance: 18.4
click at [532, 234] on span "В наявності" at bounding box center [547, 237] width 33 height 6
drag, startPoint x: 538, startPoint y: 259, endPoint x: 525, endPoint y: 261, distance: 13.1
click at [525, 261] on div "Наявність В наявності Немає в наявності Під замовлення Готово до відправки Зали…" at bounding box center [576, 249] width 111 height 66
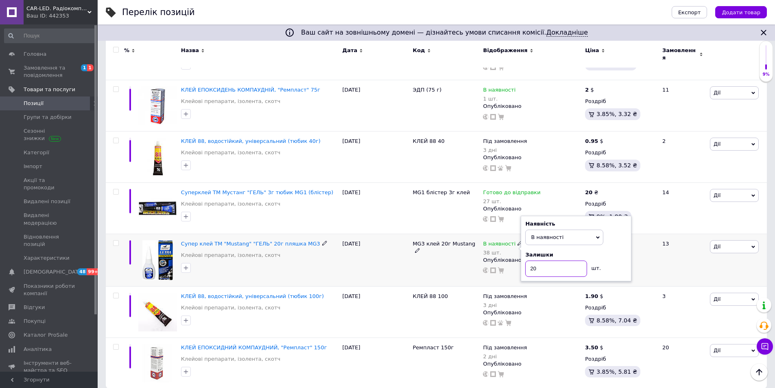
type input "20"
click at [430, 273] on div "MG3 клей 20г Mustang" at bounding box center [446, 260] width 70 height 52
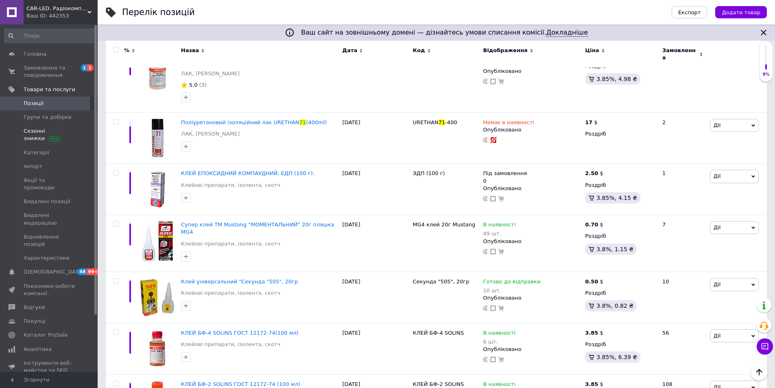
scroll to position [134, 0]
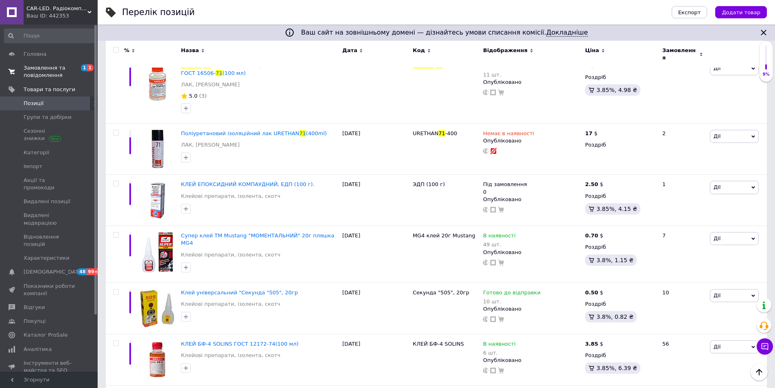
click at [37, 76] on span "Замовлення та повідомлення" at bounding box center [50, 71] width 52 height 15
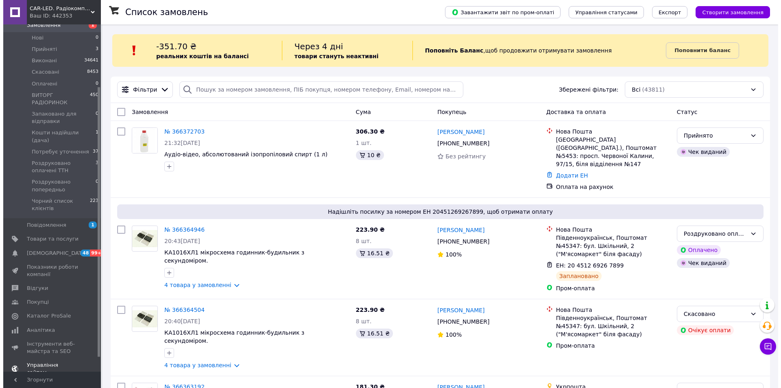
scroll to position [81, 0]
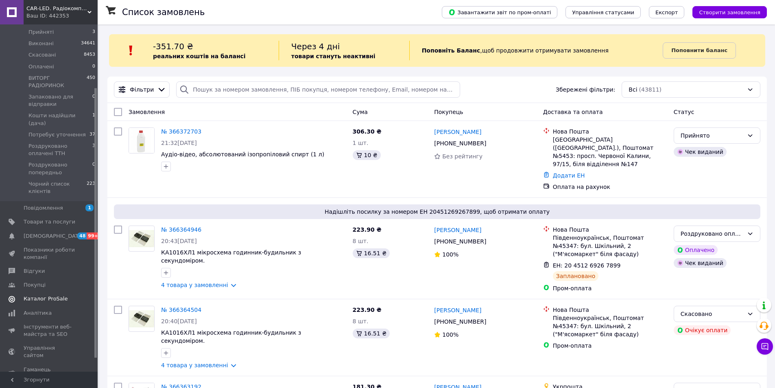
click at [50, 292] on link "Каталог ProSale" at bounding box center [50, 299] width 100 height 14
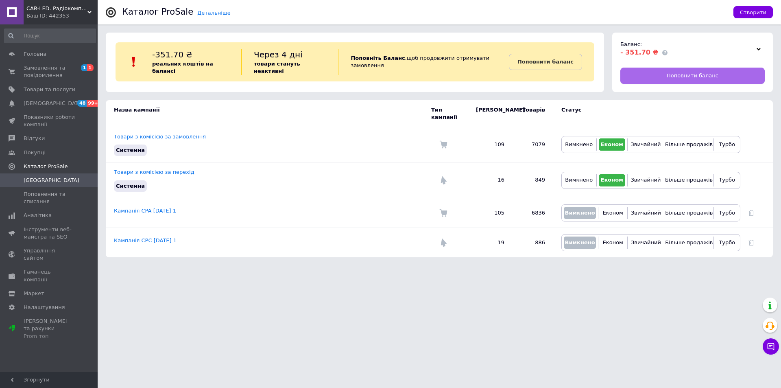
click at [648, 81] on link "Поповнити баланс" at bounding box center [693, 76] width 144 height 16
click at [32, 57] on span "Головна" at bounding box center [35, 53] width 23 height 7
